Goal: Communication & Community: Answer question/provide support

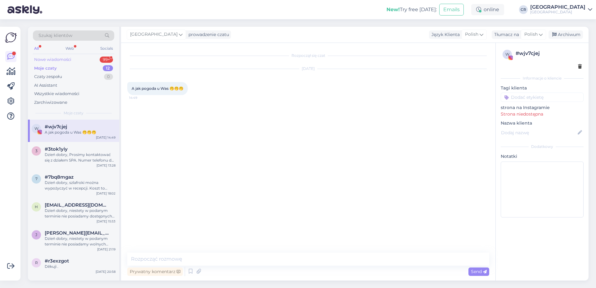
click at [71, 59] on div "Nowe wiadomości" at bounding box center [52, 60] width 37 height 6
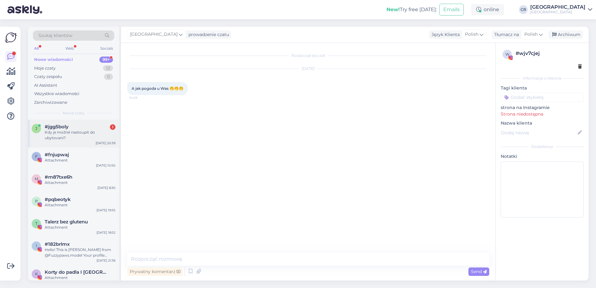
click at [66, 134] on div "Kdy je možné nastoupit do ubytovani?" at bounding box center [80, 134] width 71 height 11
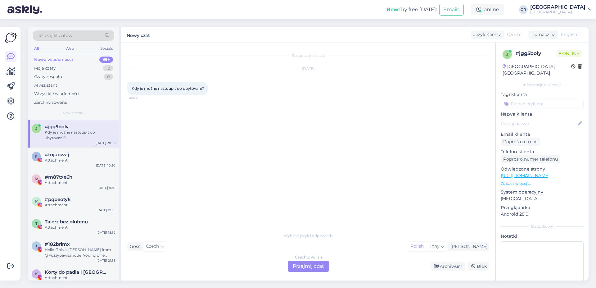
click at [311, 265] on div "Czech to Polish Przejmij czat" at bounding box center [308, 266] width 41 height 11
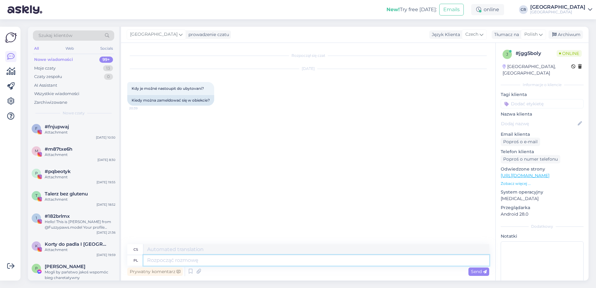
click at [165, 260] on textarea at bounding box center [316, 260] width 346 height 11
type textarea "Doba"
type textarea "Den"
type textarea "Doba hotelowa z"
type textarea "Pobyt v hotelu"
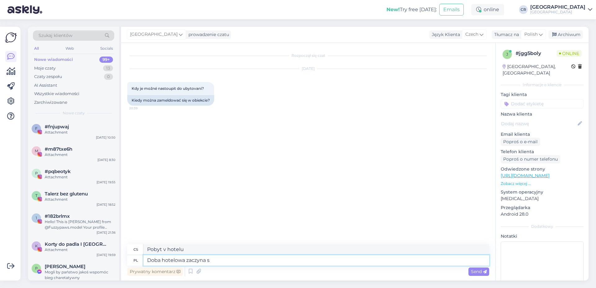
type textarea "Doba hotelowa zaczyna si"
type textarea "Den v hotelu začíná"
type textarea "Doba hotelowa zaczyna sie od g"
type textarea "Check-in v hotelu začíná v"
type textarea "Doba hotelowa zaczyna sie od godzin"
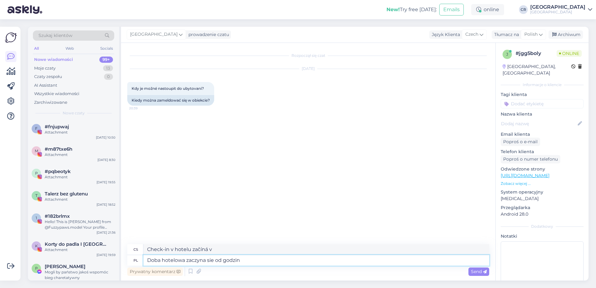
type textarea "Den v hotelu začíná v"
type textarea "Doba hotelowa zaczyna sie od godziny 15:"
type textarea "Check-in v hotelu začíná v 15:00:"
type textarea "Doba hotelowa zaczyna sie od godziny 15:0"
type textarea "Hotelový den začíná v 15:00."
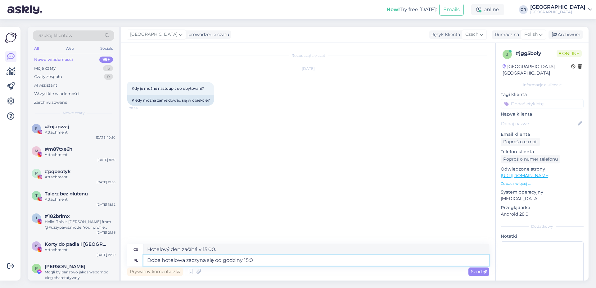
drag, startPoint x: 184, startPoint y: 260, endPoint x: 140, endPoint y: 262, distance: 44.1
click at [143, 262] on textarea "Doba hotelowa zaczyna się od godziny 15:0" at bounding box center [316, 260] width 346 height 11
type textarea "zameldować m zaczyna się od godziny 15:0"
type textarea "Check-in začíná v 15:00."
type textarea "zameldować można sie od zaczyna się od godziny 15:0"
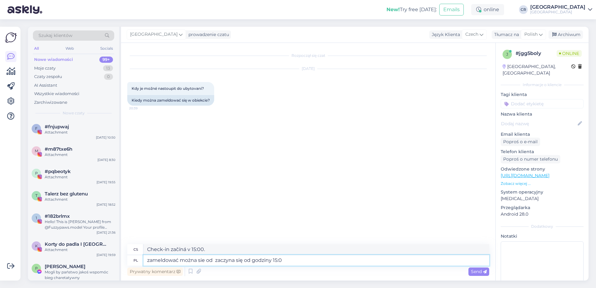
type textarea "Check-in je možný od 15:00."
click at [252, 260] on textarea "zameldować można sie od zaczyna się od godziny 15:0" at bounding box center [316, 260] width 346 height 11
type textarea "zameldować można się od godziny 15:0"
